Goal: Find specific page/section: Find specific page/section

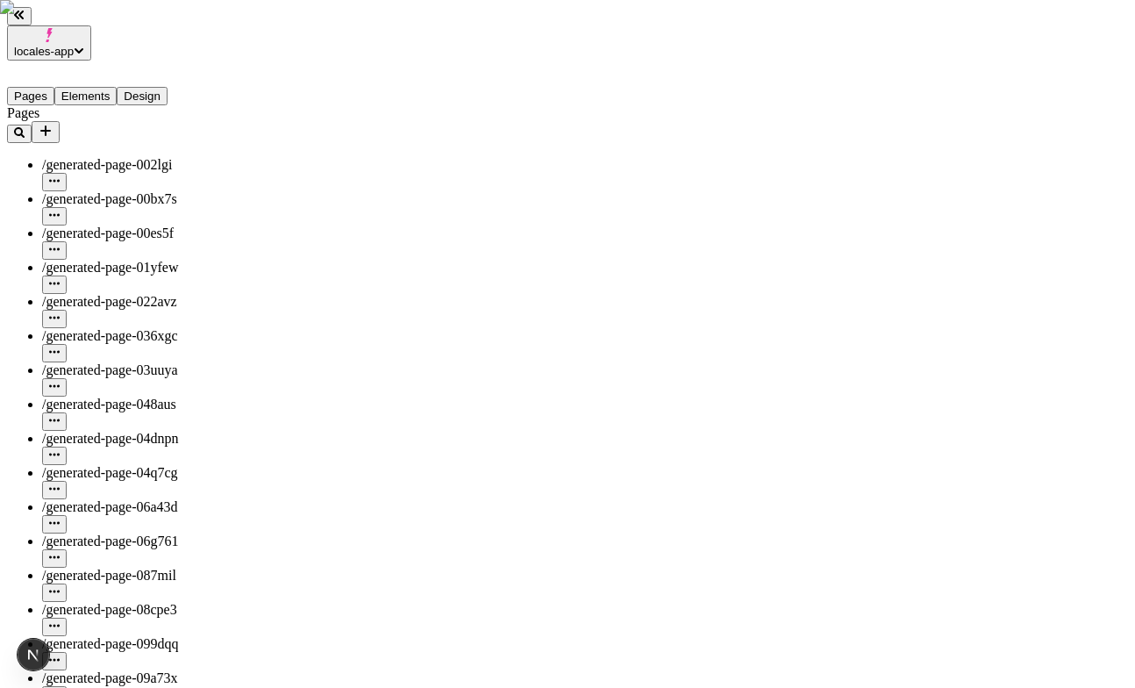
click at [99, 87] on button "Elements" at bounding box center [85, 96] width 63 height 18
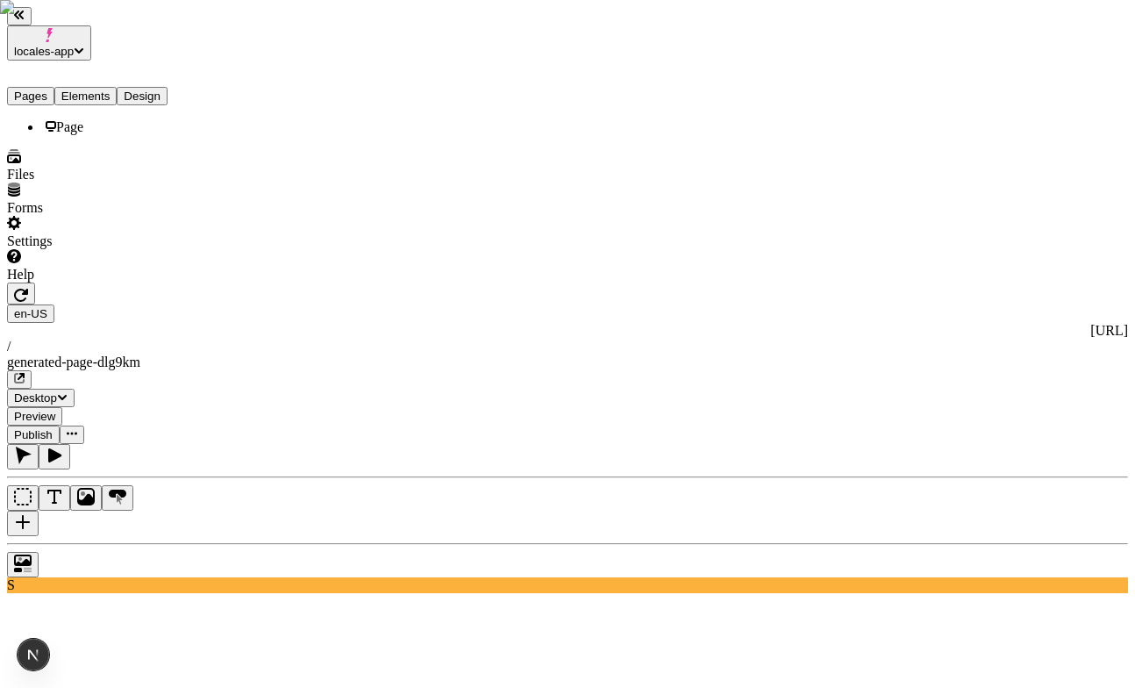
click at [44, 87] on button "Pages" at bounding box center [30, 96] width 47 height 18
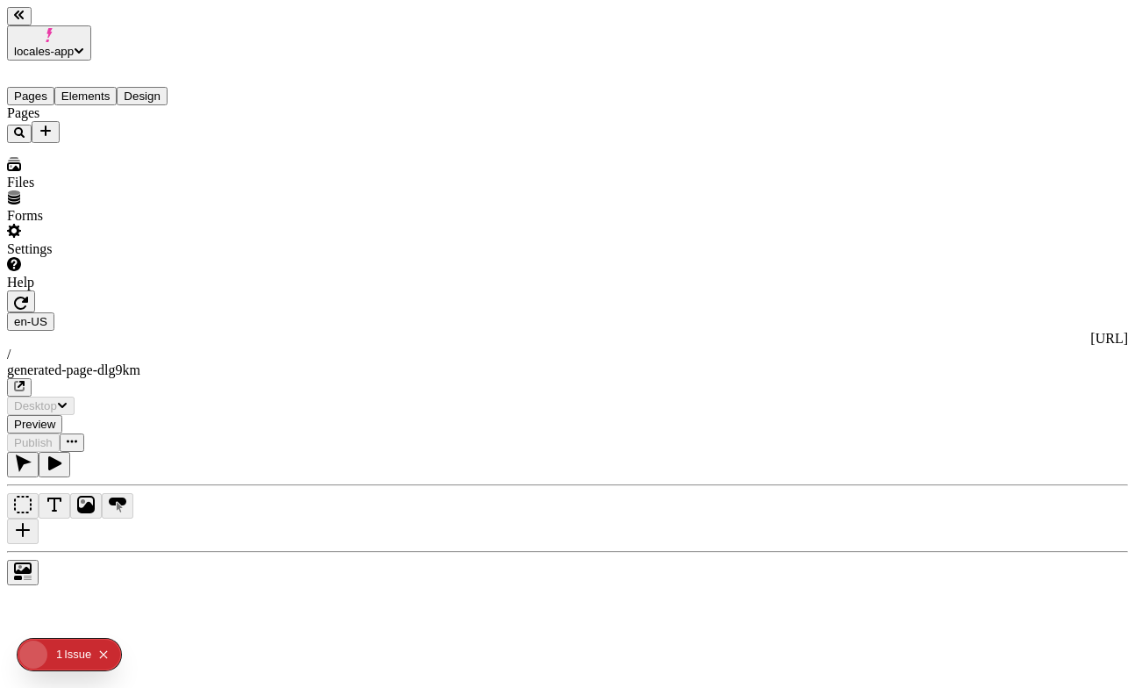
type input "/generated-page-dlg9km"
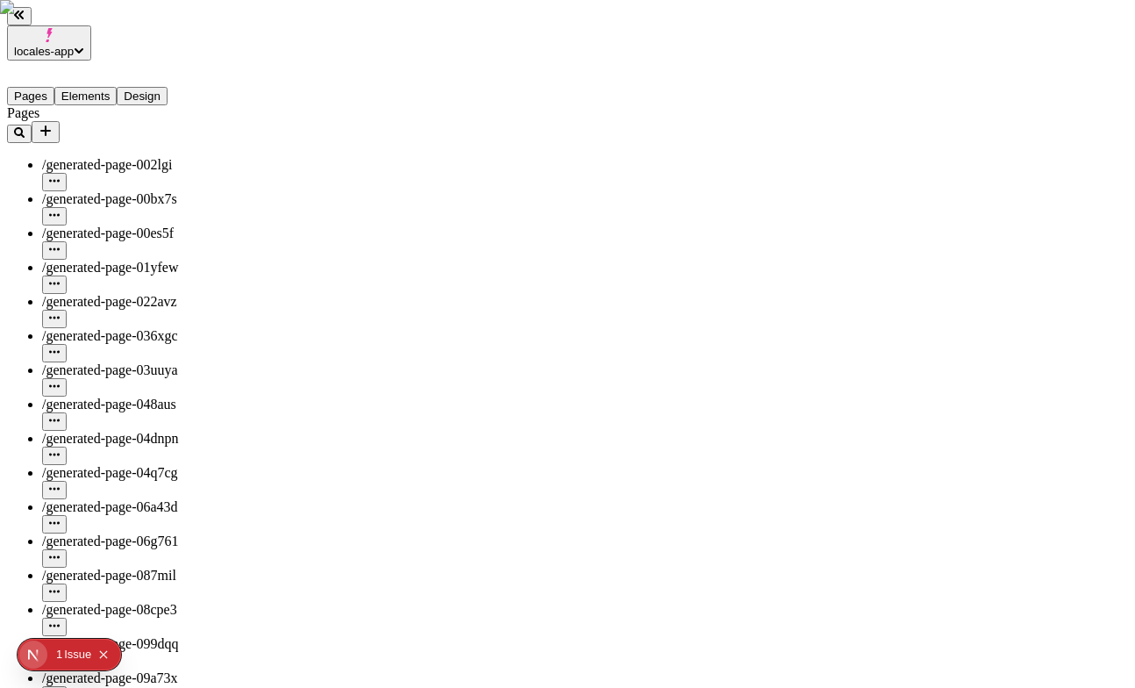
click at [99, 87] on button "Elements" at bounding box center [85, 96] width 63 height 18
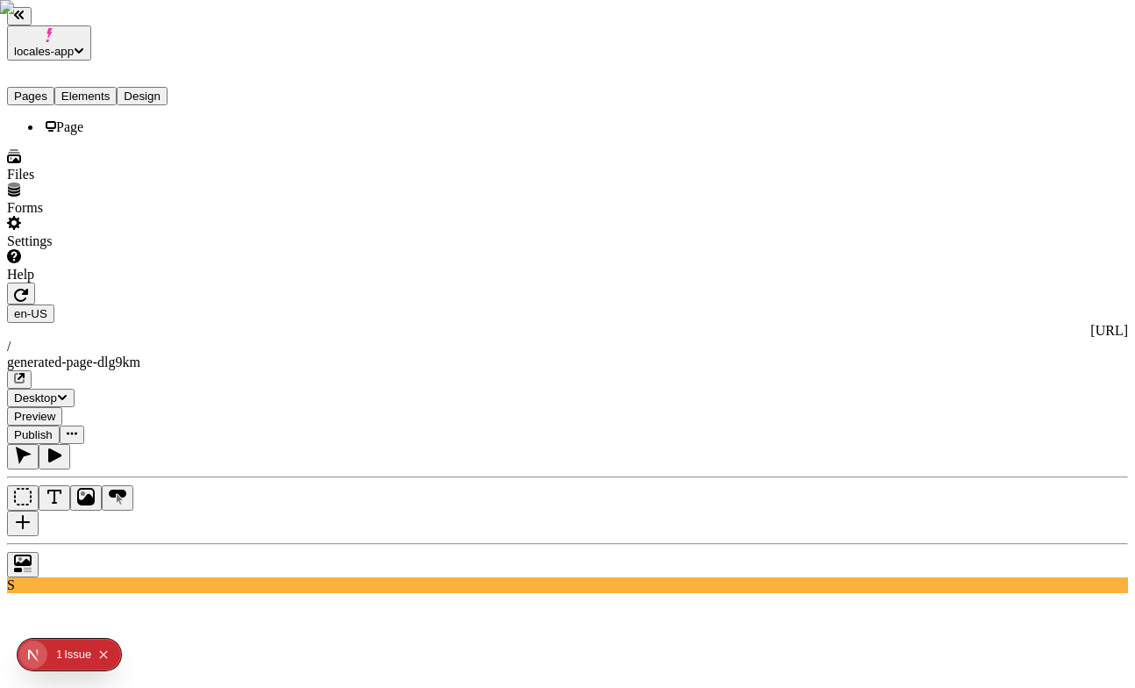
click at [35, 87] on button "Pages" at bounding box center [30, 96] width 47 height 18
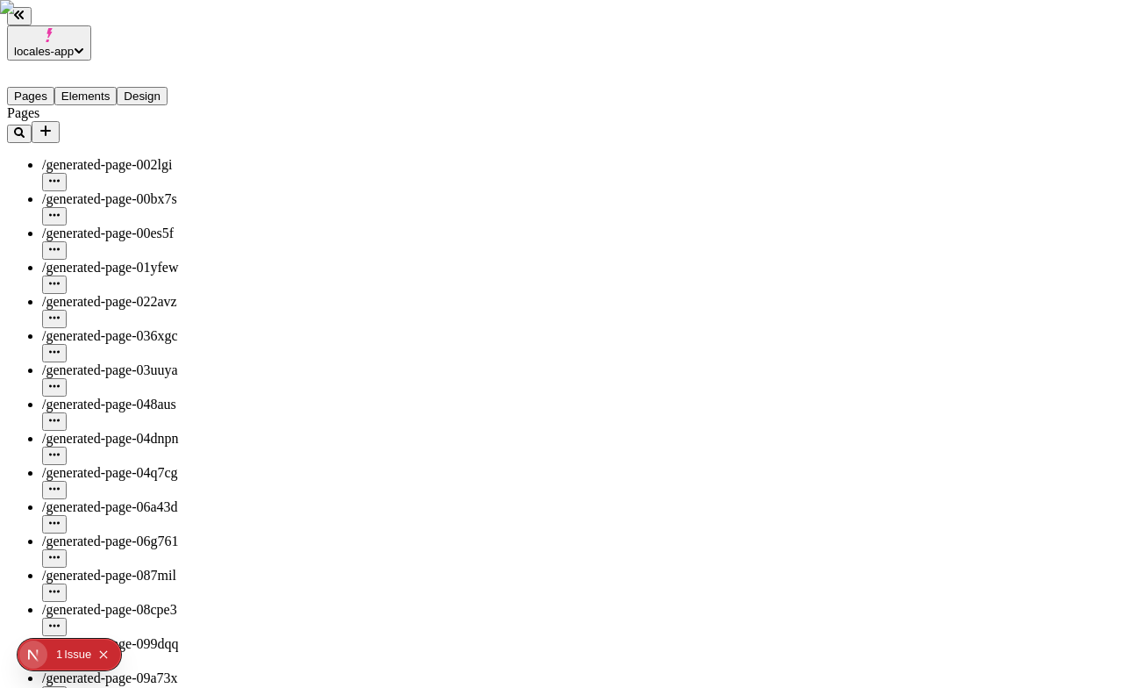
click at [35, 87] on button "Pages" at bounding box center [30, 96] width 47 height 18
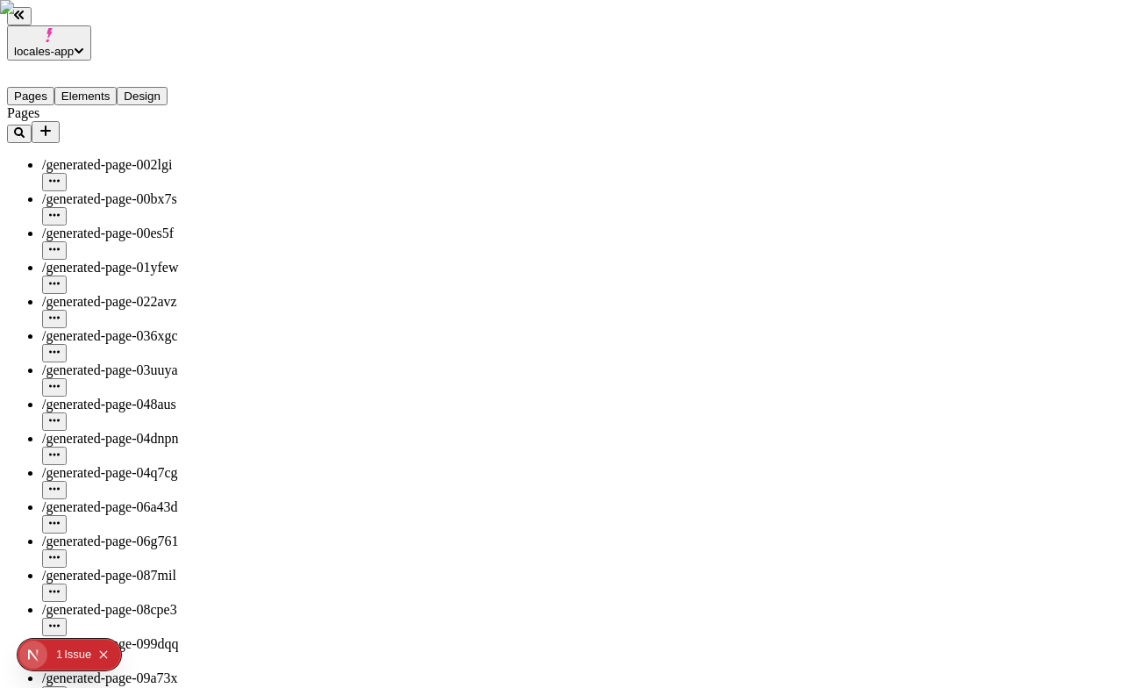
click at [60, 278] on icon "button" at bounding box center [54, 283] width 11 height 11
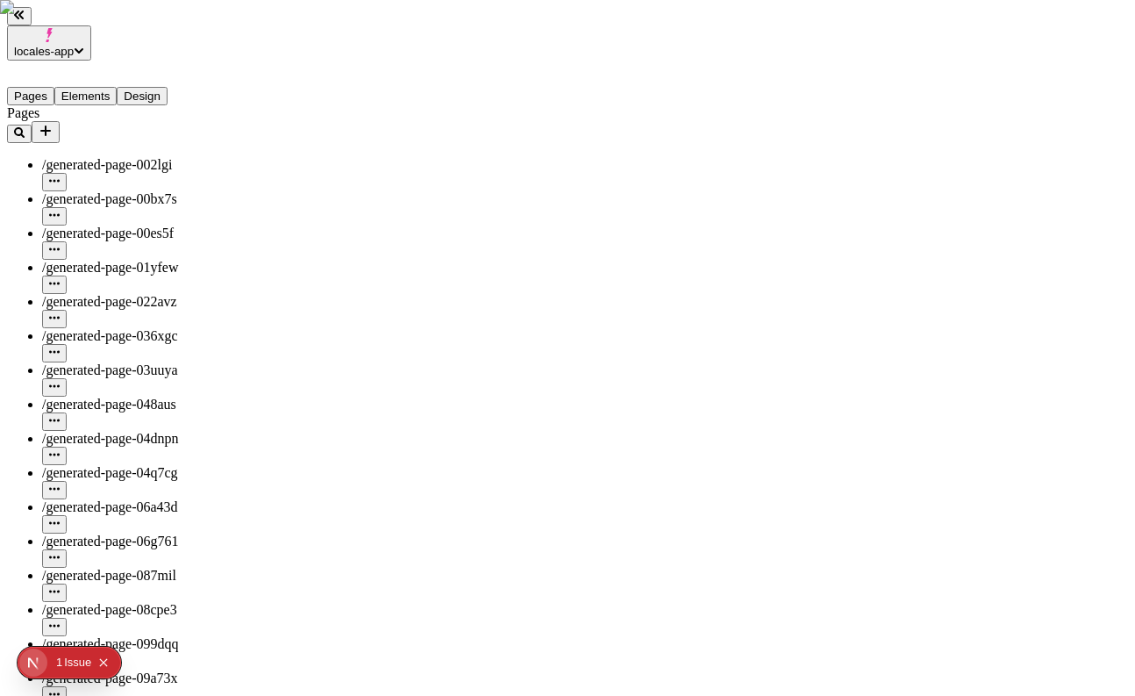
click at [97, 87] on button "Elements" at bounding box center [85, 96] width 63 height 18
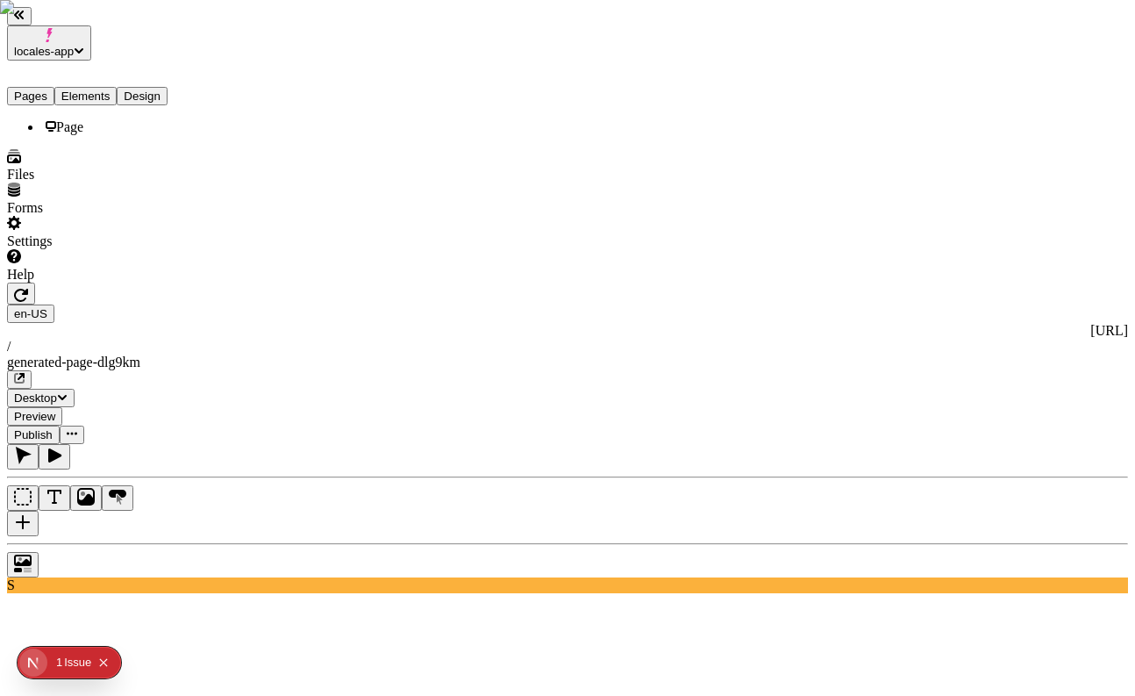
click at [39, 87] on button "Pages" at bounding box center [30, 96] width 47 height 18
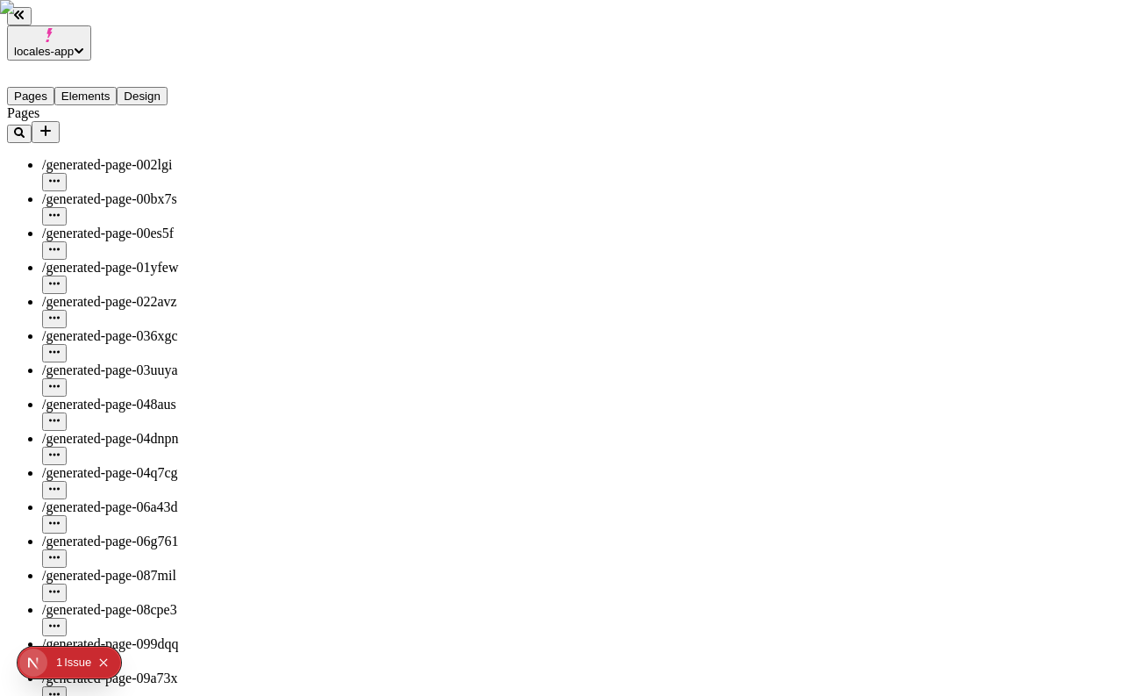
click at [39, 87] on button "Pages" at bounding box center [30, 96] width 47 height 18
type input "/generated-page-dlg9km"
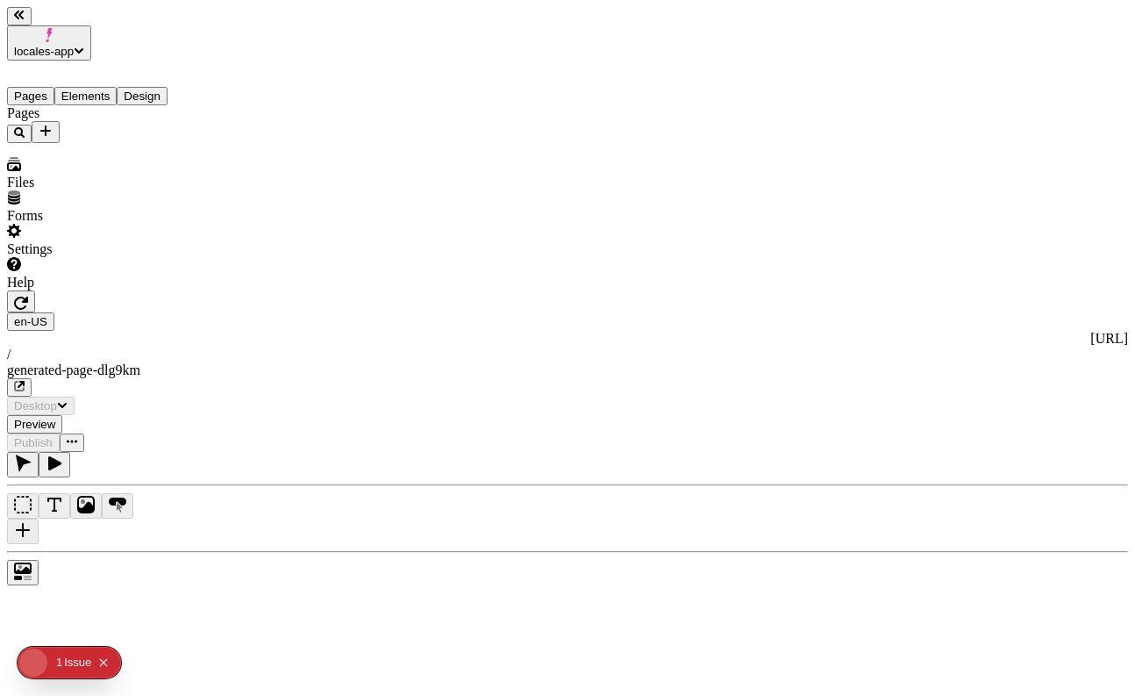
type input "/generated-page-dlg9km"
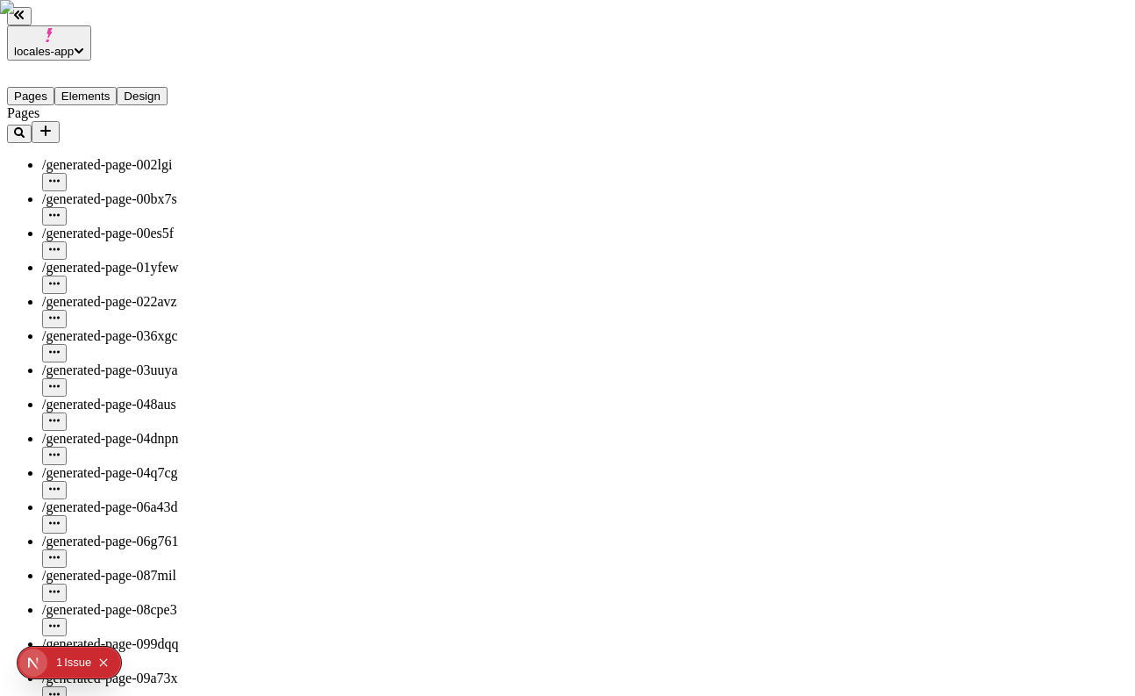
click at [91, 87] on button "Elements" at bounding box center [85, 96] width 63 height 18
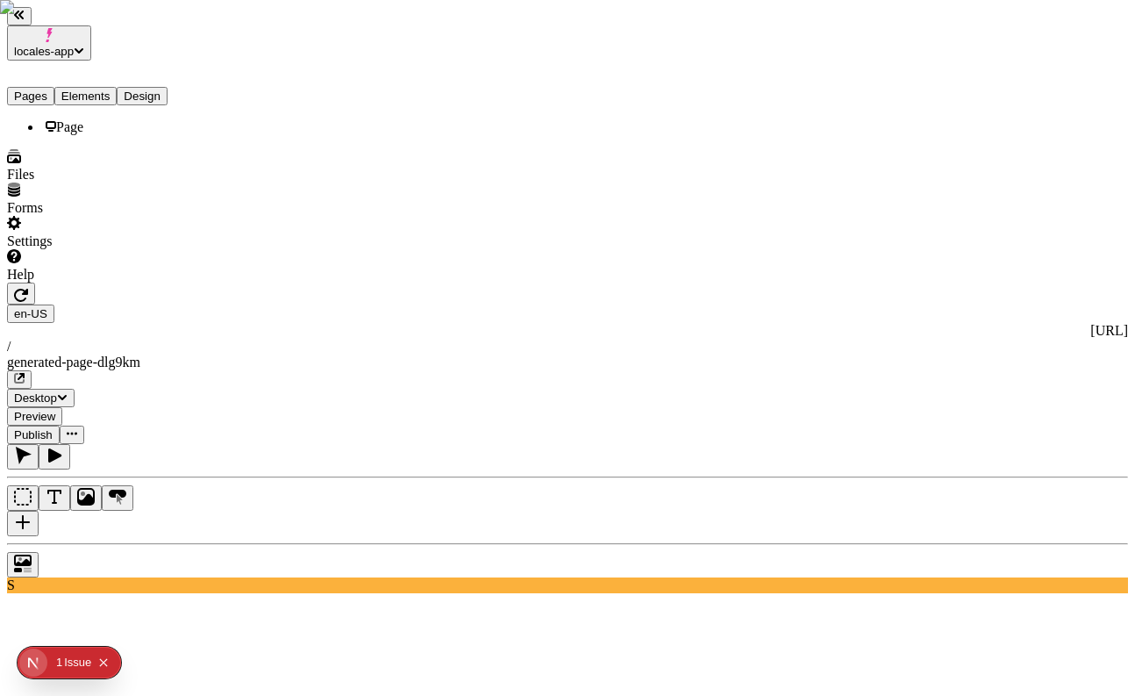
click at [49, 87] on button "Pages" at bounding box center [30, 96] width 47 height 18
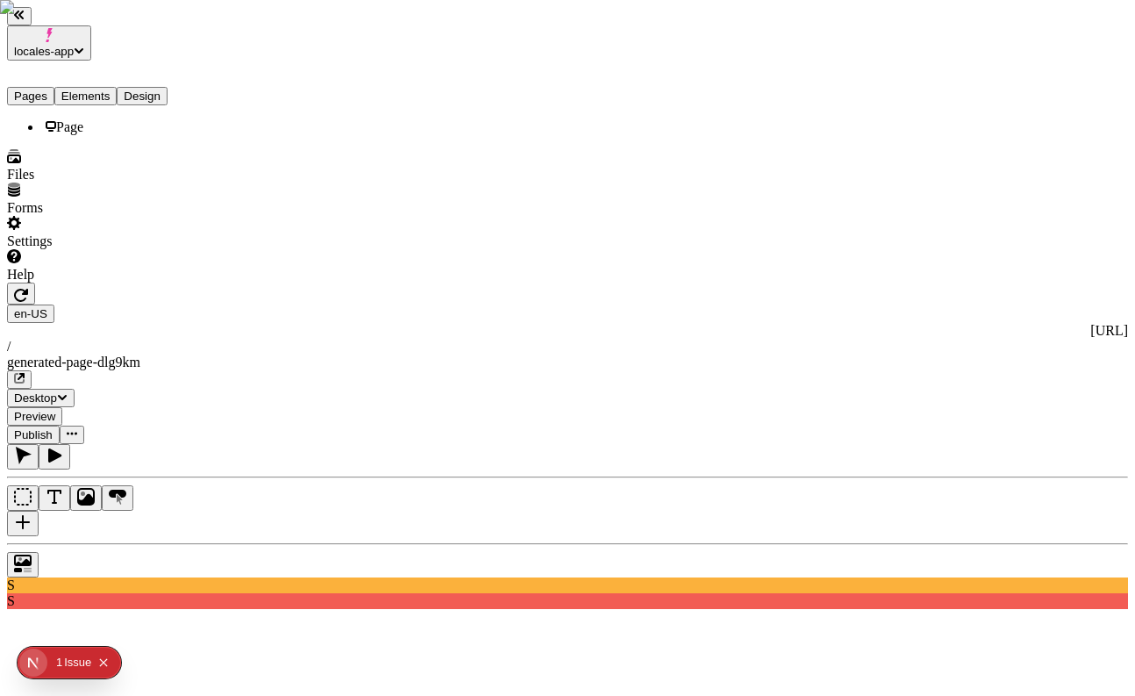
click at [26, 87] on button "Pages" at bounding box center [30, 96] width 47 height 18
